Goal: Task Accomplishment & Management: Manage account settings

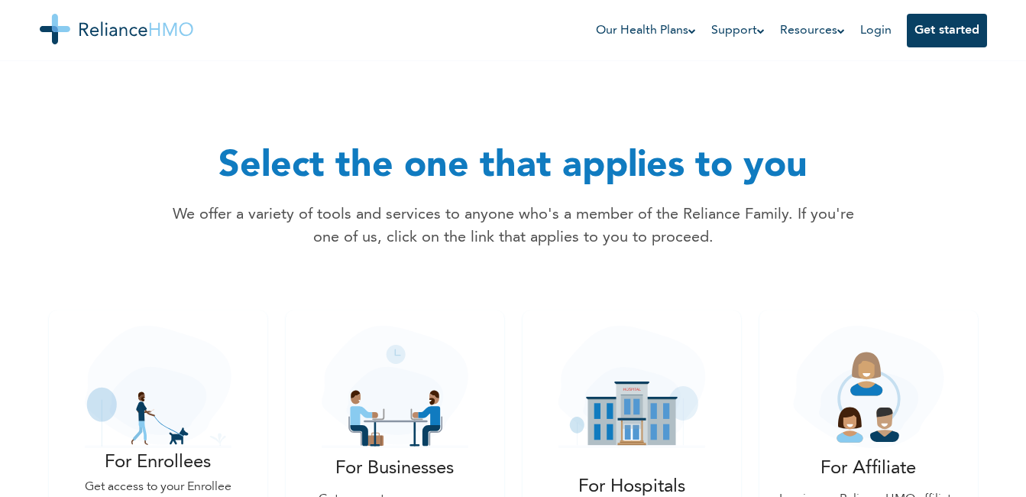
click at [879, 28] on link "Login" at bounding box center [875, 30] width 31 height 12
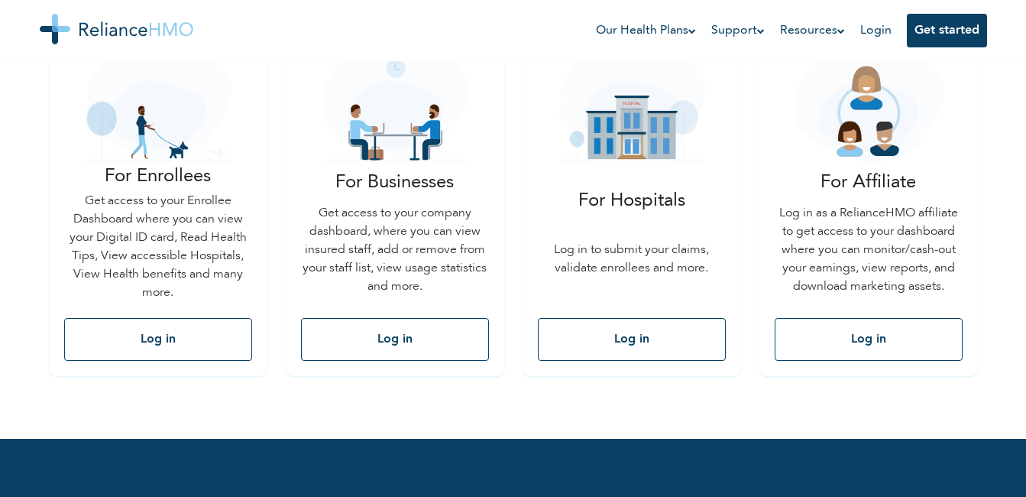
scroll to position [285, 0]
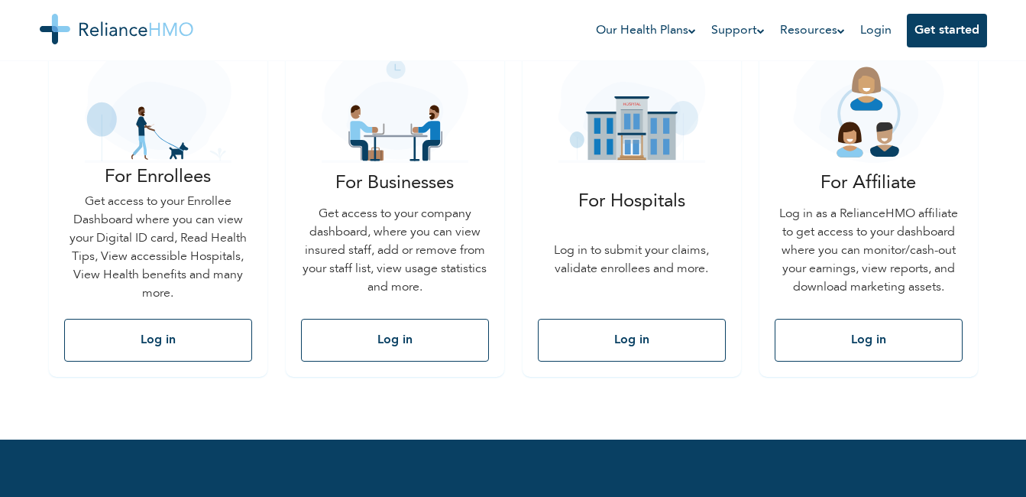
click at [617, 338] on button "Log in" at bounding box center [632, 340] width 188 height 43
